Goal: Find specific page/section: Find specific page/section

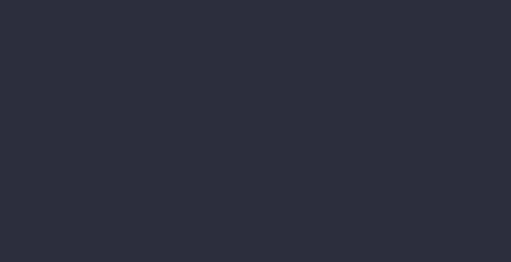
click at [116, 142] on li "Staff Utilisation" at bounding box center [72, 149] width 88 height 14
click at [116, 86] on div "Financial Reports" at bounding box center [72, 79] width 88 height 14
click at [116, 100] on li "Accruals & Deferrals" at bounding box center [72, 93] width 88 height 14
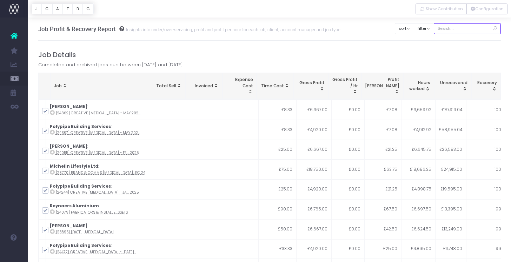
click at [457, 28] on input "text" at bounding box center [467, 28] width 67 height 11
type input "polypipe pr"
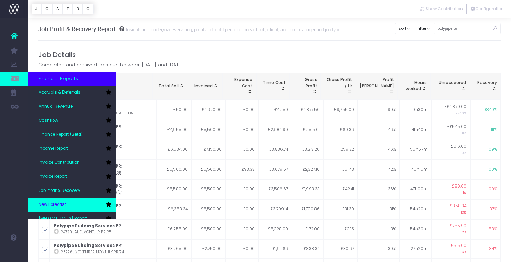
click at [59, 204] on span "New Forecast" at bounding box center [52, 205] width 27 height 6
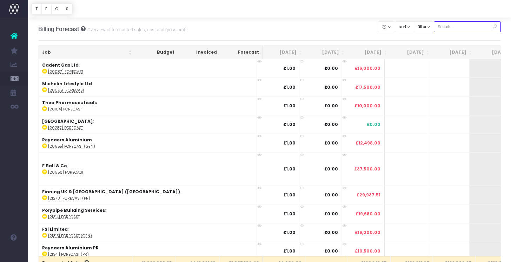
click at [464, 25] on input "text" at bounding box center [467, 26] width 67 height 11
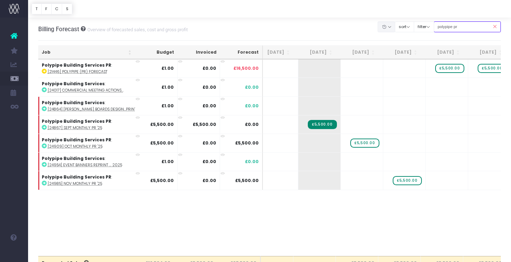
drag, startPoint x: 478, startPoint y: 25, endPoint x: 399, endPoint y: 27, distance: 79.4
click at [399, 27] on div "Clear Filters Hide [DATE] [DATE] [DATE] [DATE] [DATE] [DATE] [DATE] [DATE] [DAT…" at bounding box center [439, 27] width 123 height 14
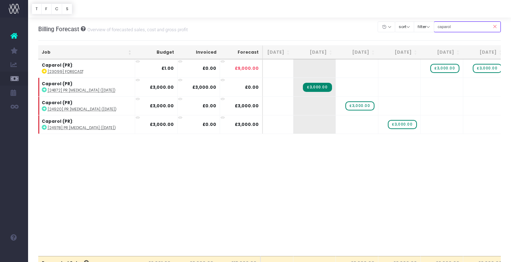
click at [366, 22] on body "Oh my... this is bad. [PERSON_NAME] wasn't able to load this page. Please conta…" at bounding box center [255, 131] width 511 height 262
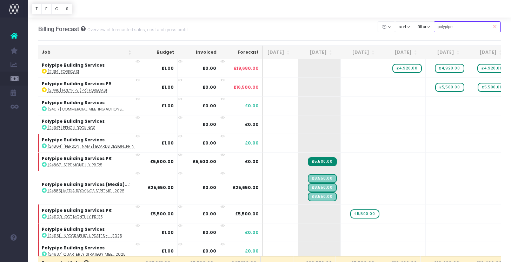
type input "polypipe pr"
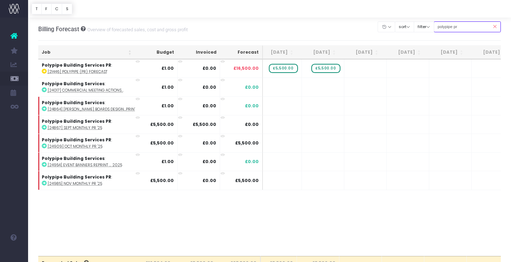
scroll to position [0, 278]
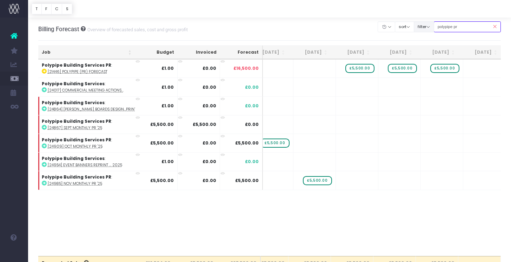
drag, startPoint x: 472, startPoint y: 25, endPoint x: 425, endPoint y: 24, distance: 46.7
click at [425, 24] on div "Clear Filters Hide [DATE] [DATE] [DATE] [DATE] [DATE] [DATE] [DATE] [DATE] [DAT…" at bounding box center [439, 27] width 123 height 14
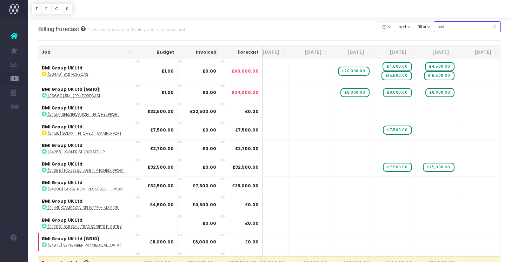
type input "bmi pr"
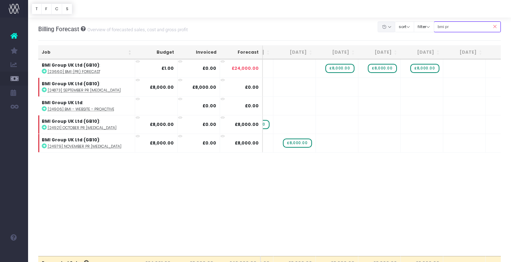
drag, startPoint x: 476, startPoint y: 28, endPoint x: 395, endPoint y: 28, distance: 80.4
click at [395, 28] on div "Clear Filters Hide [DATE] [DATE] [DATE] [DATE] [DATE] [DATE] [DATE] [DATE] [DAT…" at bounding box center [439, 27] width 123 height 14
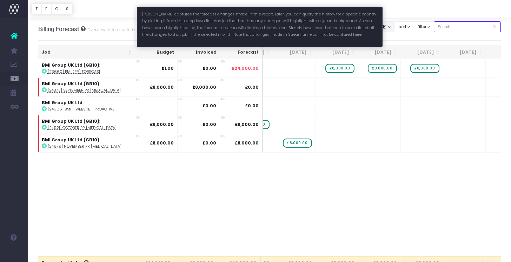
type input "kbr"
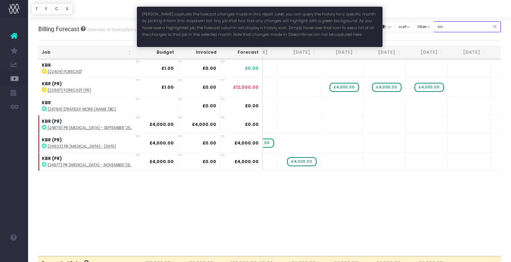
drag, startPoint x: 466, startPoint y: 30, endPoint x: 392, endPoint y: 16, distance: 75.3
click at [394, 19] on div "Clear Filters Hide [DATE] [DATE] [DATE] [DATE] [DATE] [DATE] [DATE] [DATE] [DAT…" at bounding box center [439, 29] width 123 height 23
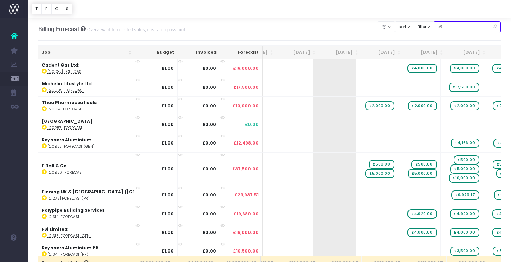
type input "e&t"
